Goal: Check status: Check status

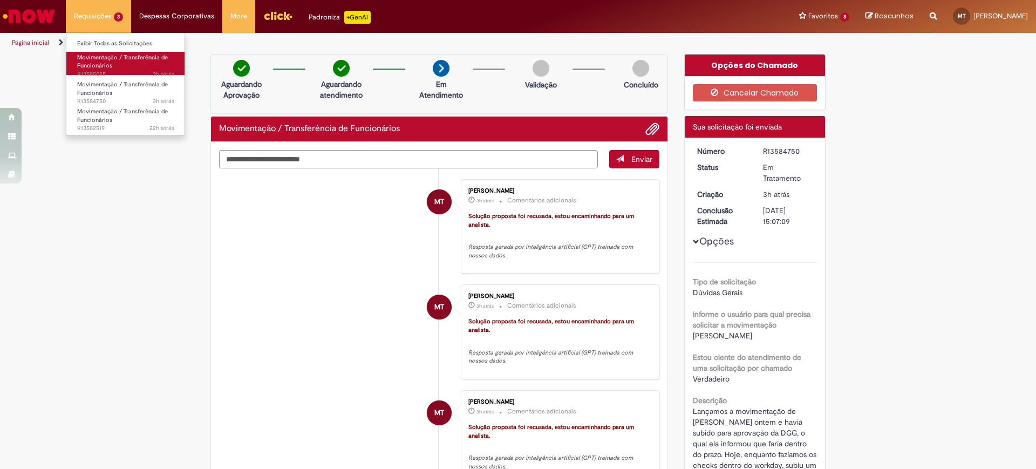
click at [126, 64] on link "Movimentação / Transferência de Funcionários 3h atrás 3 horas atrás R13585025" at bounding box center [125, 63] width 119 height 23
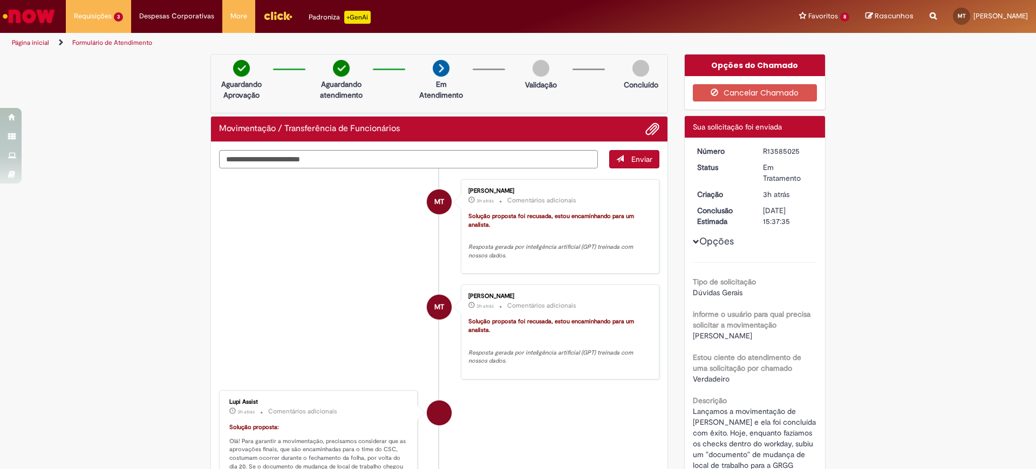
click at [780, 153] on div "R13585025" at bounding box center [788, 151] width 50 height 11
copy div "R13585025"
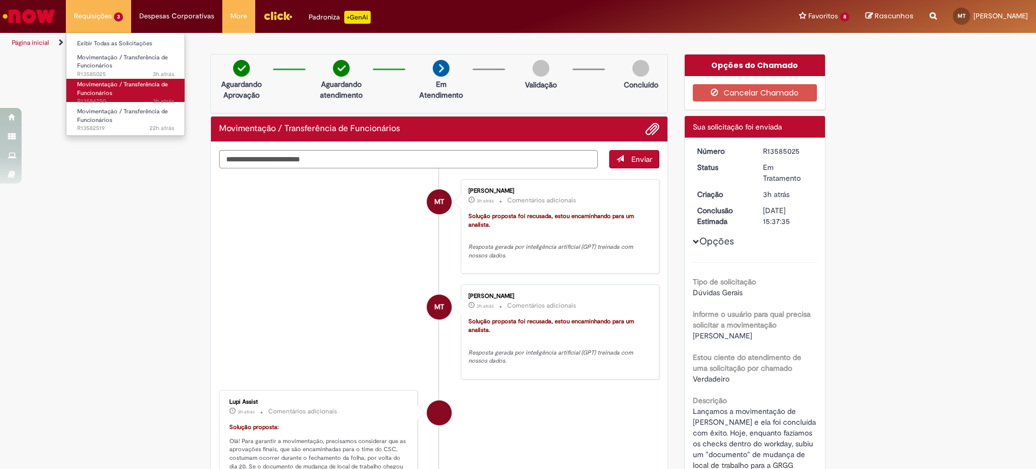
click at [119, 90] on link "Movimentação / Transferência de Funcionários 3h atrás 3 horas atrás R13584750" at bounding box center [125, 90] width 119 height 23
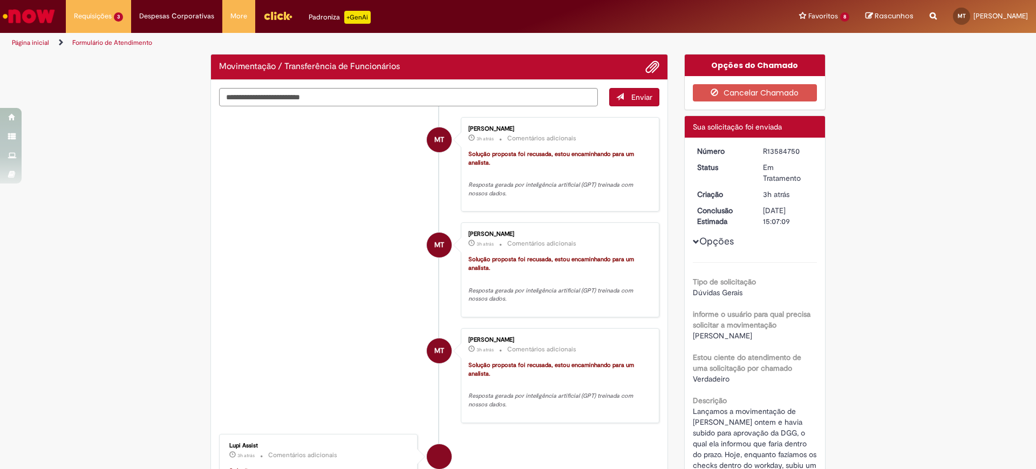
click at [783, 151] on div "R13584750" at bounding box center [788, 151] width 50 height 11
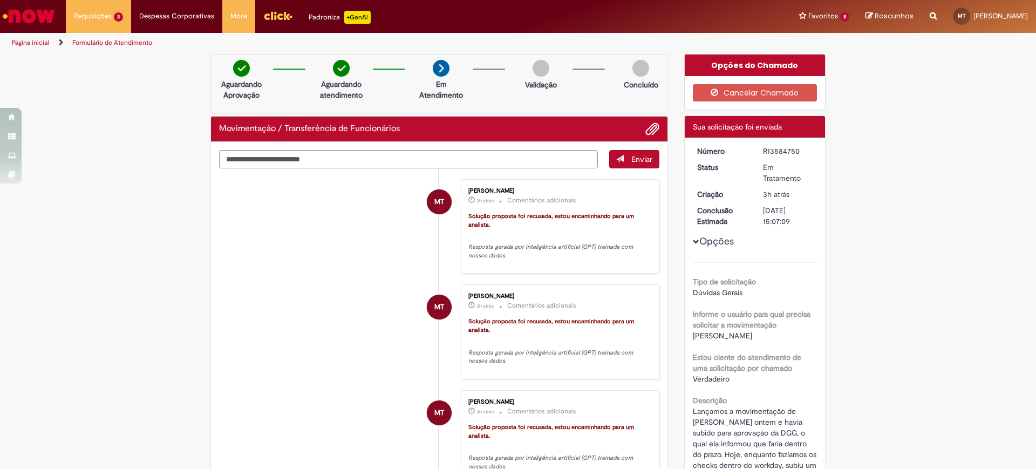
click at [783, 151] on div "R13584750" at bounding box center [788, 151] width 50 height 11
copy div "R13584750"
click at [379, 257] on li "MT [PERSON_NAME] 3h atrás 3 horas atrás Comentários adicionais Solução proposta…" at bounding box center [439, 226] width 440 height 95
